Goal: Check status: Check status

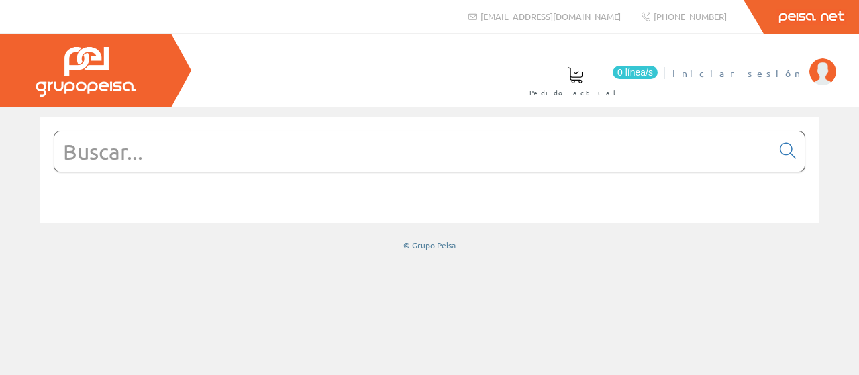
click at [785, 72] on span "Iniciar sesión" at bounding box center [738, 72] width 130 height 13
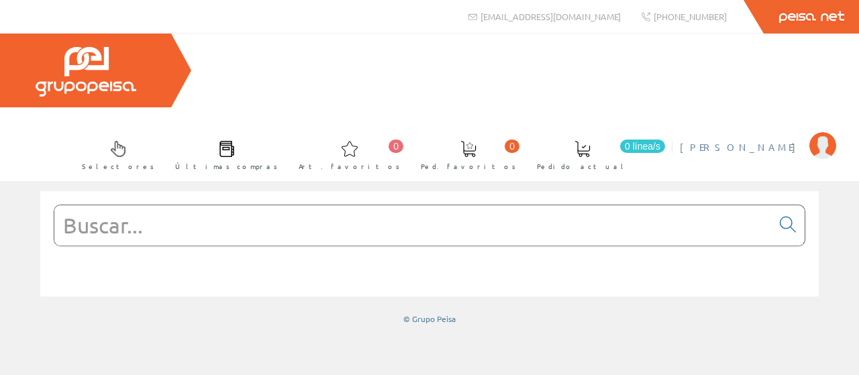
click at [776, 140] on span "[PERSON_NAME]" at bounding box center [741, 146] width 123 height 13
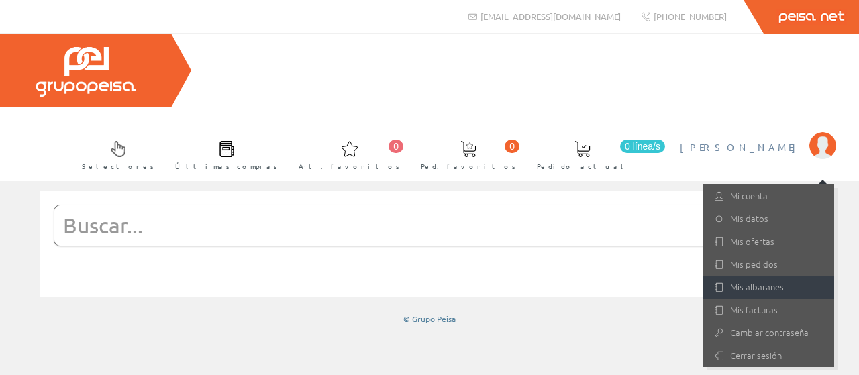
click at [765, 276] on link "Mis albaranes" at bounding box center [769, 287] width 131 height 23
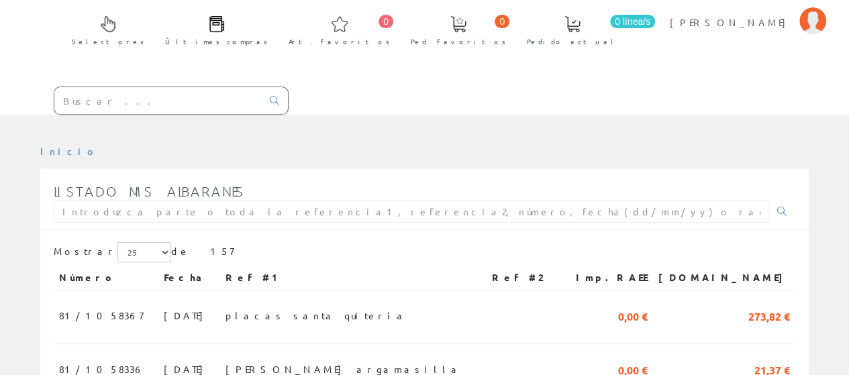
scroll to position [201, 0]
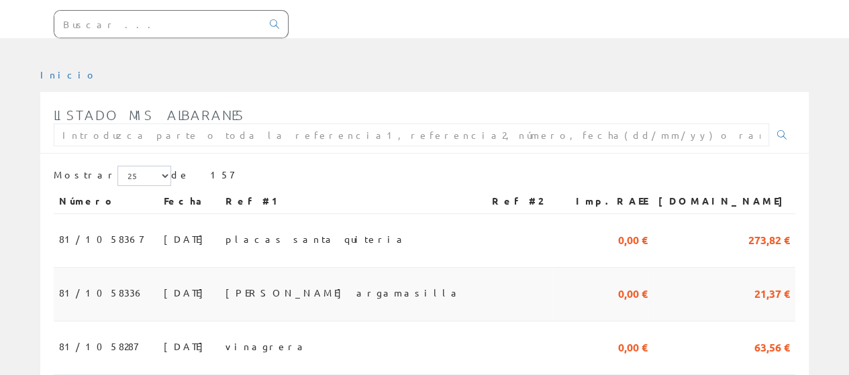
click at [164, 281] on span "[DATE]" at bounding box center [187, 292] width 46 height 23
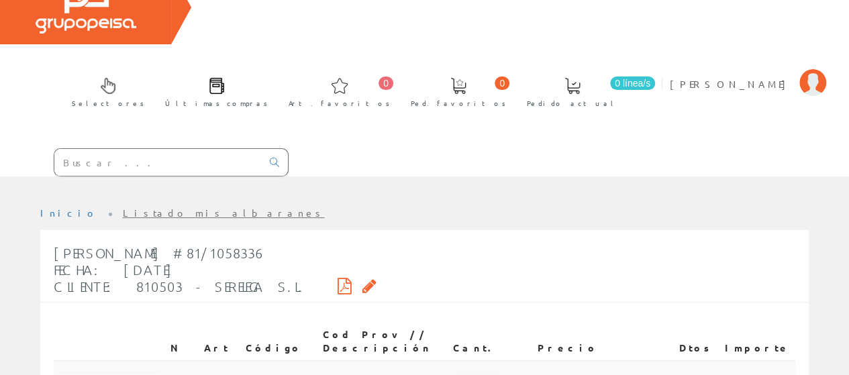
scroll to position [134, 0]
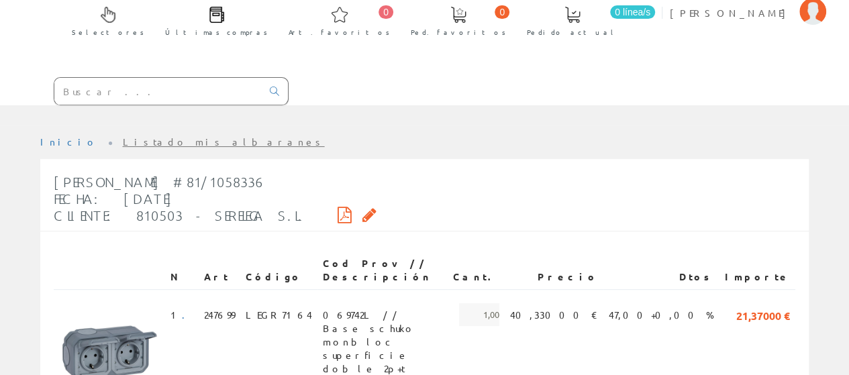
click at [338, 210] on icon at bounding box center [345, 214] width 14 height 9
